Goal: Task Accomplishment & Management: Complete application form

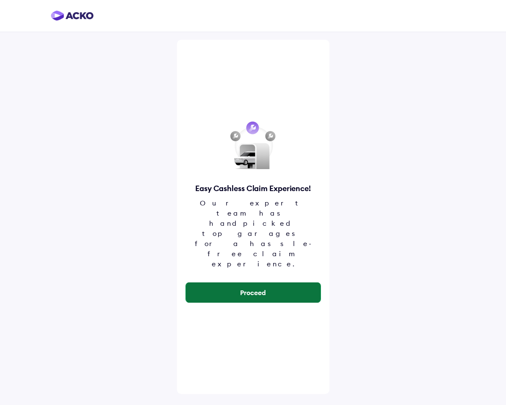
click at [221, 283] on button "Proceed" at bounding box center [253, 293] width 135 height 20
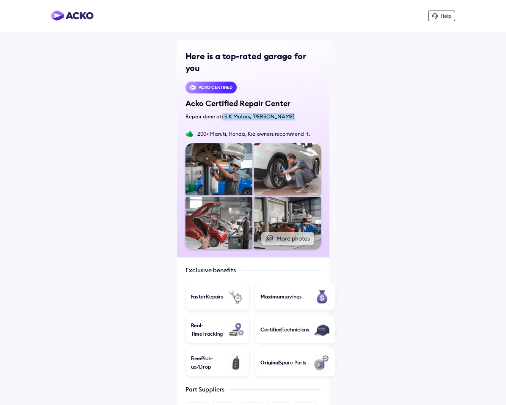
drag, startPoint x: 220, startPoint y: 104, endPoint x: 287, endPoint y: 103, distance: 67.3
click at [287, 113] on div "Repair done at: S K Motors, [PERSON_NAME]" at bounding box center [252, 117] width 135 height 8
click at [287, 113] on div "Repair done at: S K Motors, Krishan Vihar" at bounding box center [252, 117] width 135 height 8
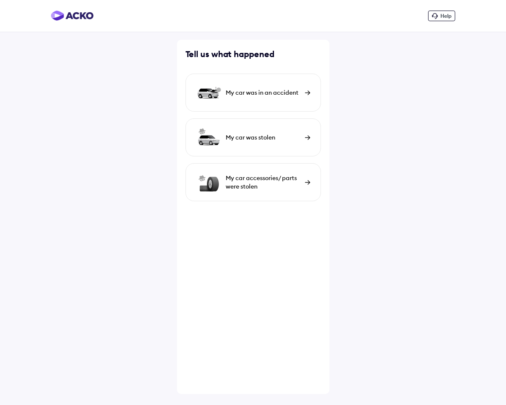
click at [267, 95] on div "My car was in an accident" at bounding box center [263, 92] width 75 height 8
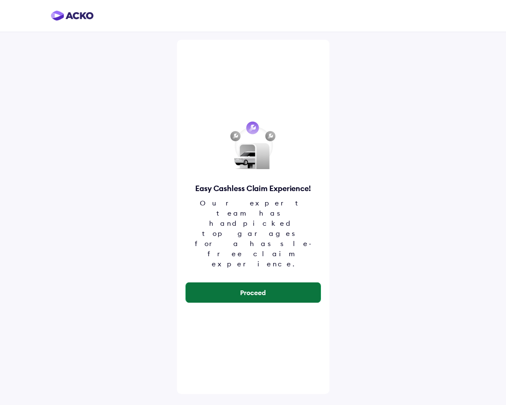
click at [207, 283] on button "Proceed" at bounding box center [253, 293] width 135 height 20
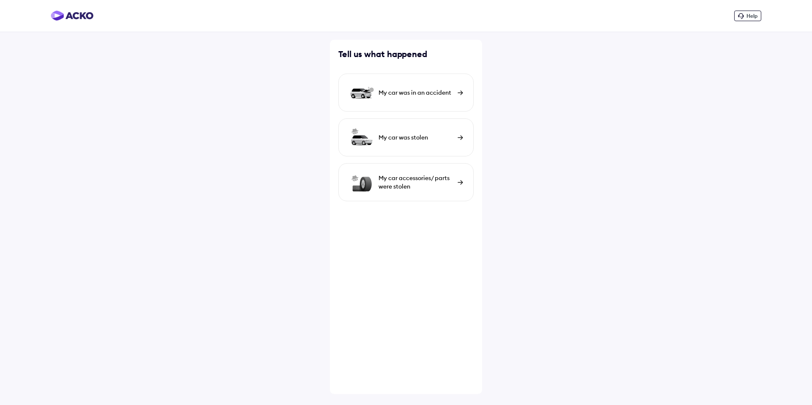
click at [385, 95] on div "My car was in an accident" at bounding box center [416, 92] width 75 height 8
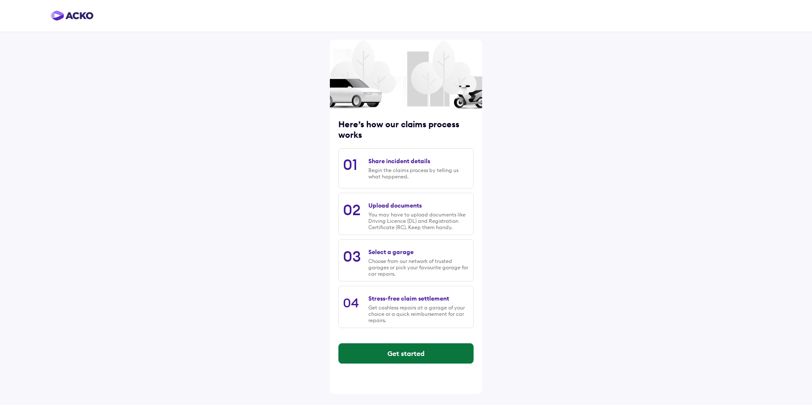
click at [384, 354] on button "Get started" at bounding box center [406, 354] width 135 height 20
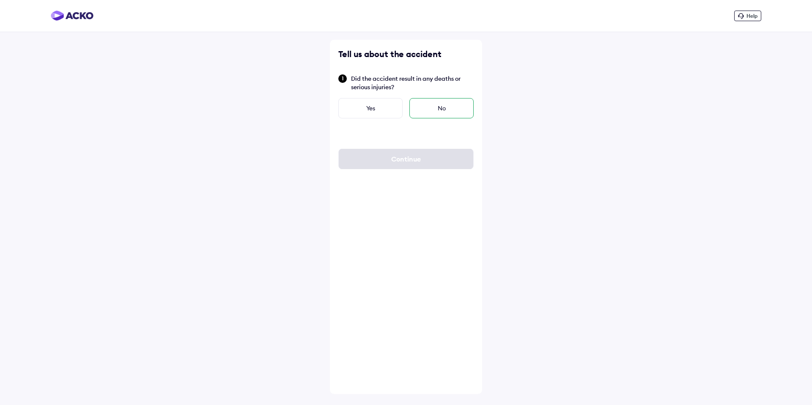
click at [428, 107] on div "No" at bounding box center [442, 108] width 64 height 20
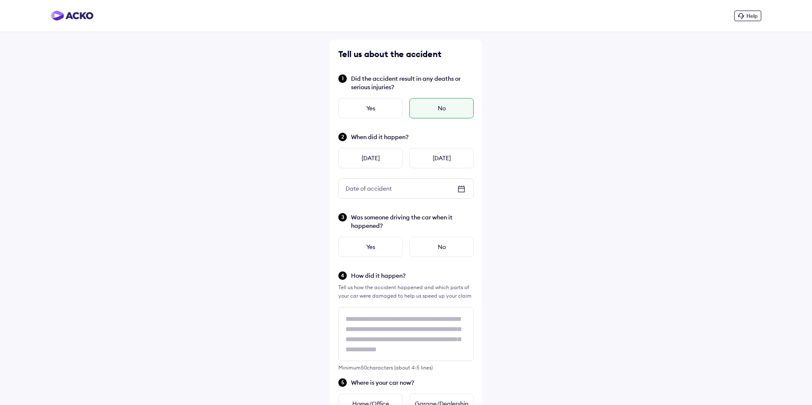
click at [428, 146] on div "When did it happen? Yesterday Today Date of accident Date of accident" at bounding box center [405, 165] width 135 height 67
click at [428, 153] on div "Today" at bounding box center [442, 158] width 64 height 20
click at [424, 248] on div "No" at bounding box center [442, 247] width 64 height 20
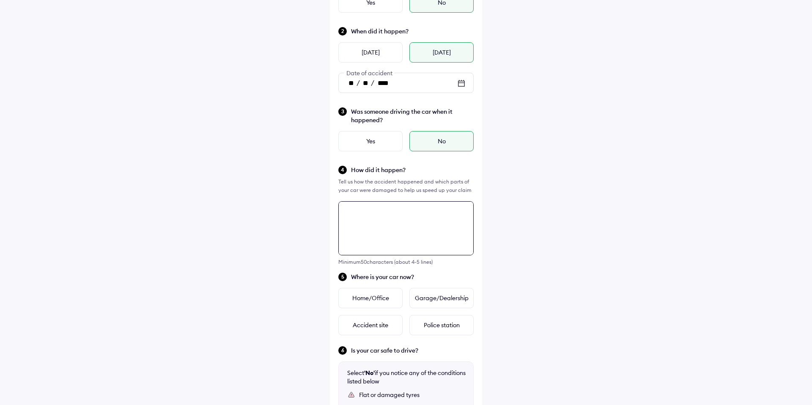
click at [396, 213] on textarea at bounding box center [405, 228] width 135 height 54
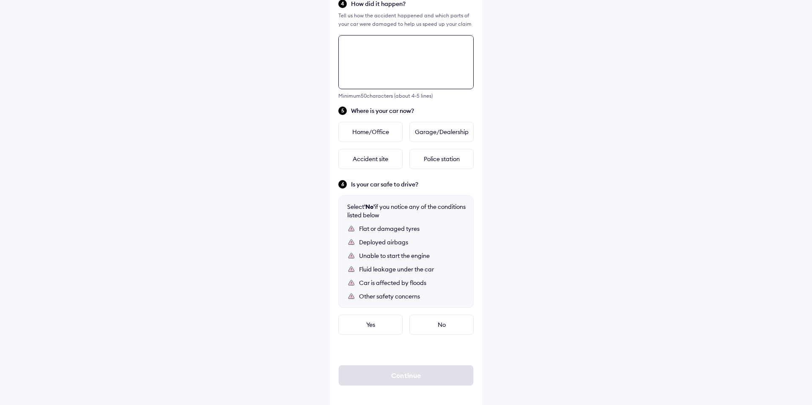
scroll to position [278, 0]
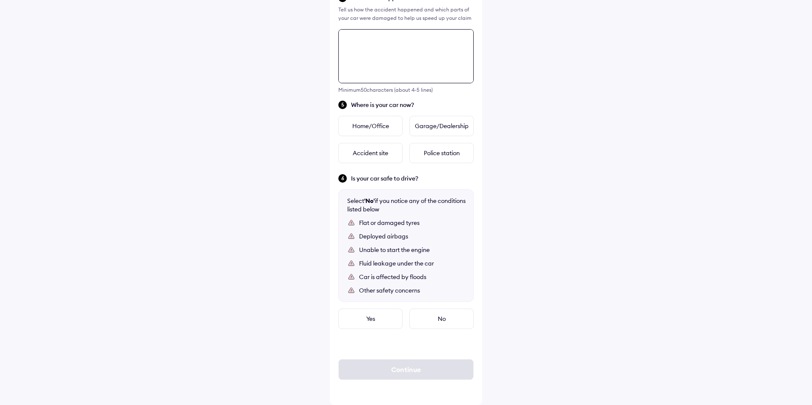
paste textarea "**********"
type textarea "**********"
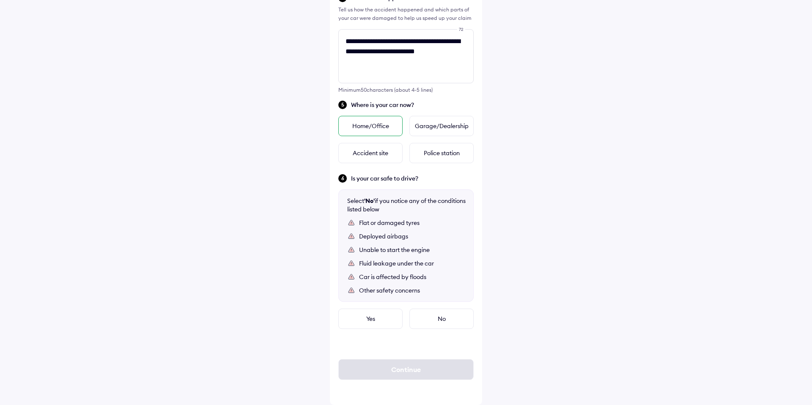
click at [377, 121] on div "Home/Office" at bounding box center [370, 126] width 64 height 20
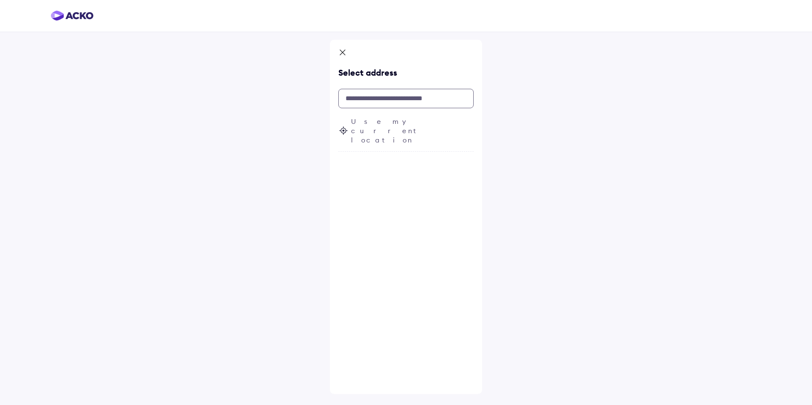
click at [374, 98] on input "text" at bounding box center [405, 98] width 135 height 19
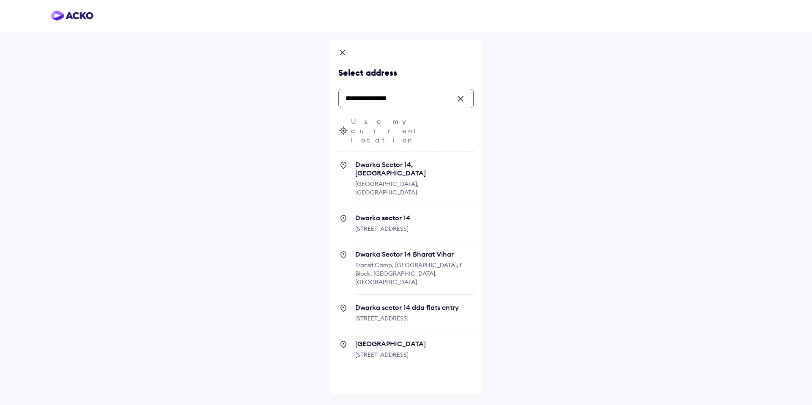
click at [381, 214] on span "Dwarka sector 14" at bounding box center [414, 218] width 118 height 8
type input "**********"
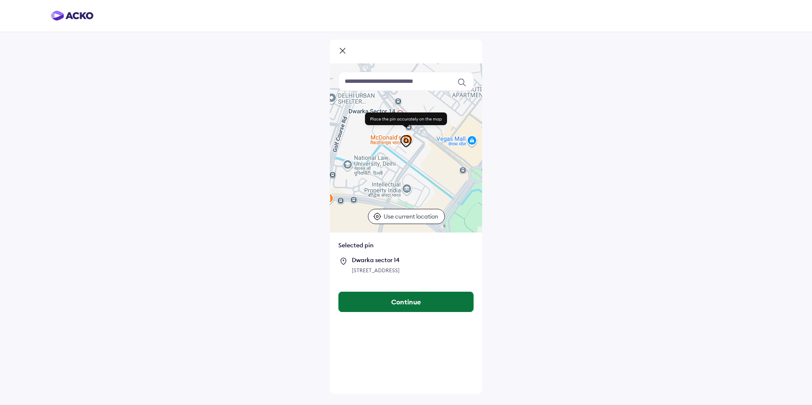
click at [387, 308] on button "Continue" at bounding box center [406, 302] width 135 height 20
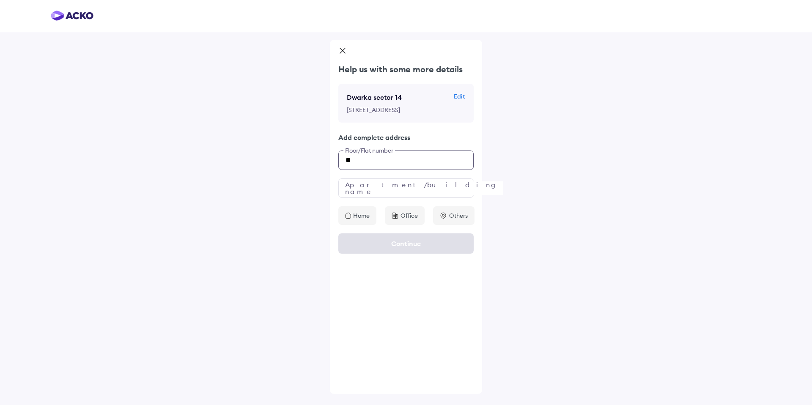
click at [373, 170] on input "**" at bounding box center [405, 160] width 135 height 19
type input "***"
click at [368, 192] on input "text" at bounding box center [405, 188] width 135 height 19
type input "**"
click at [362, 220] on p "Home" at bounding box center [361, 216] width 17 height 8
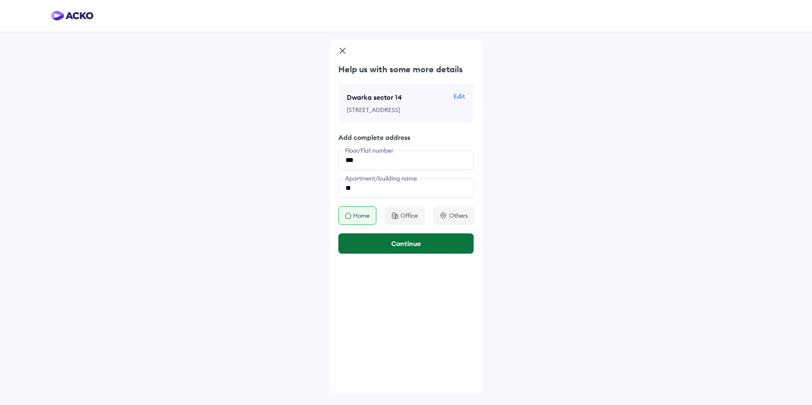
click at [380, 251] on button "Continue" at bounding box center [405, 244] width 135 height 20
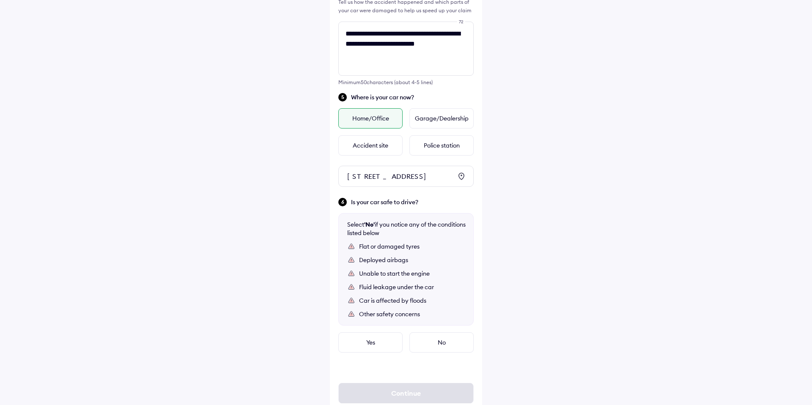
scroll to position [325, 0]
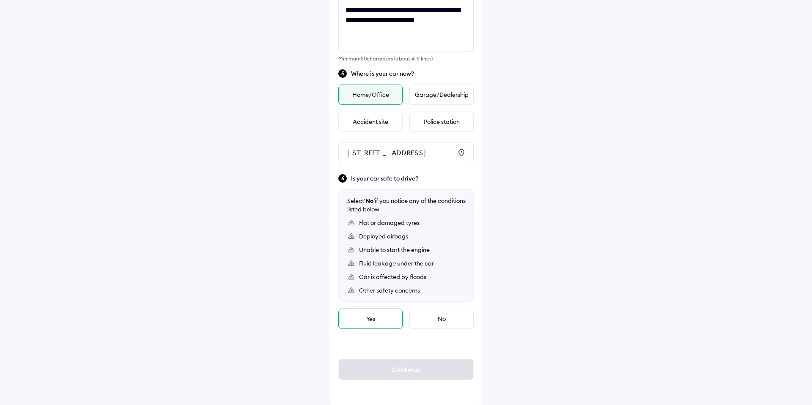
click at [358, 321] on div "Yes" at bounding box center [370, 319] width 64 height 20
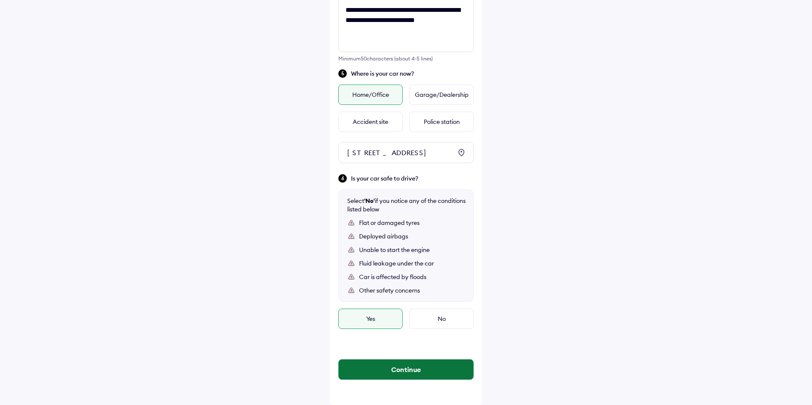
click at [369, 366] on button "Continue" at bounding box center [406, 370] width 135 height 20
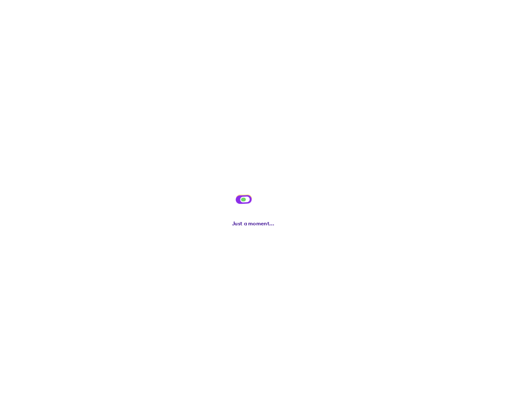
scroll to position [0, 0]
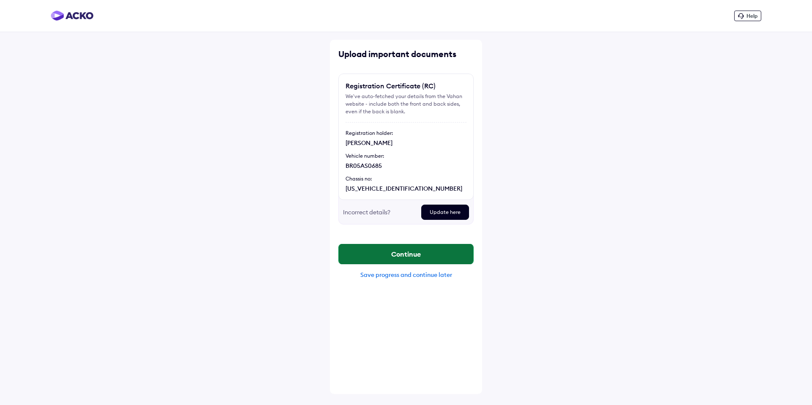
click at [390, 250] on button "Continue" at bounding box center [406, 254] width 135 height 20
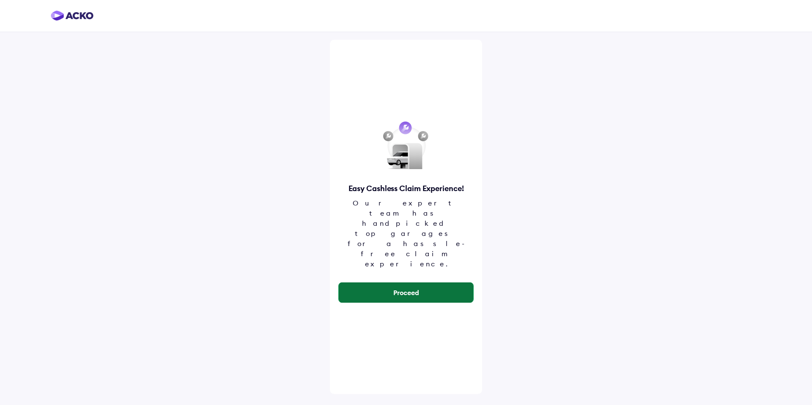
click at [394, 283] on button "Proceed" at bounding box center [406, 293] width 135 height 20
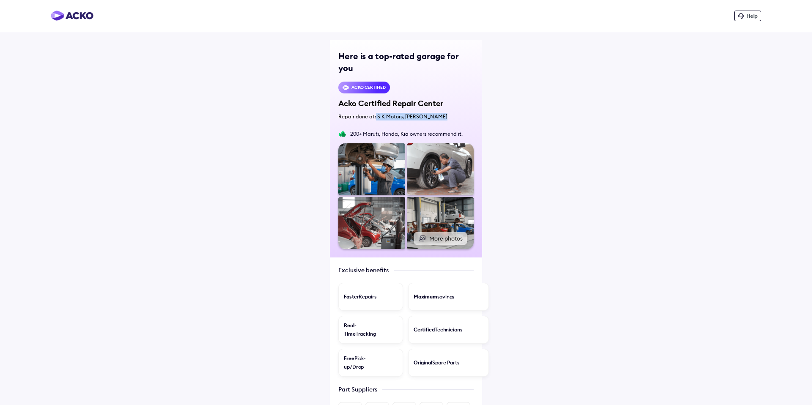
drag, startPoint x: 375, startPoint y: 105, endPoint x: 452, endPoint y: 105, distance: 77.0
click at [452, 113] on div "Repair done at: S K Motors, Krishan Vihar" at bounding box center [405, 117] width 135 height 8
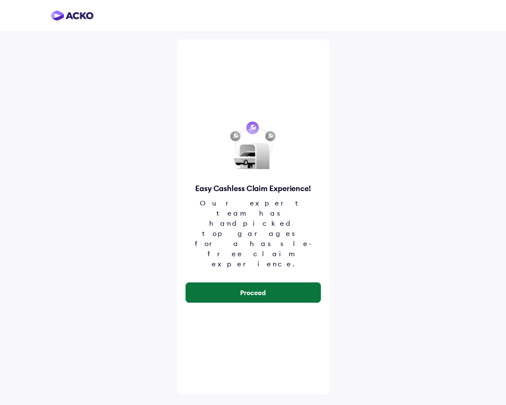
click at [254, 283] on button "Proceed" at bounding box center [253, 293] width 135 height 20
click at [267, 283] on button "Proceed" at bounding box center [253, 293] width 135 height 20
